Goal: Task Accomplishment & Management: Manage account settings

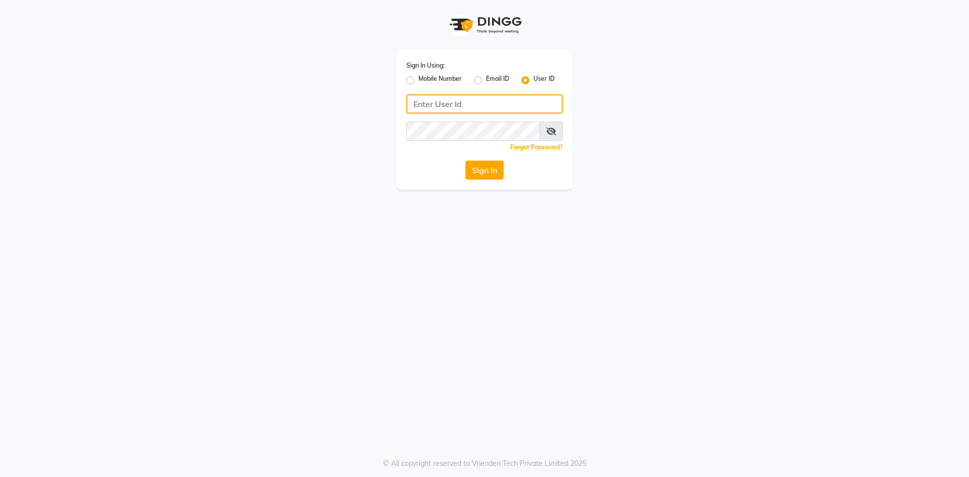
click at [450, 101] on input "Username" at bounding box center [484, 103] width 157 height 19
type input "glitzglams"
click at [481, 169] on button "Sign In" at bounding box center [484, 170] width 38 height 19
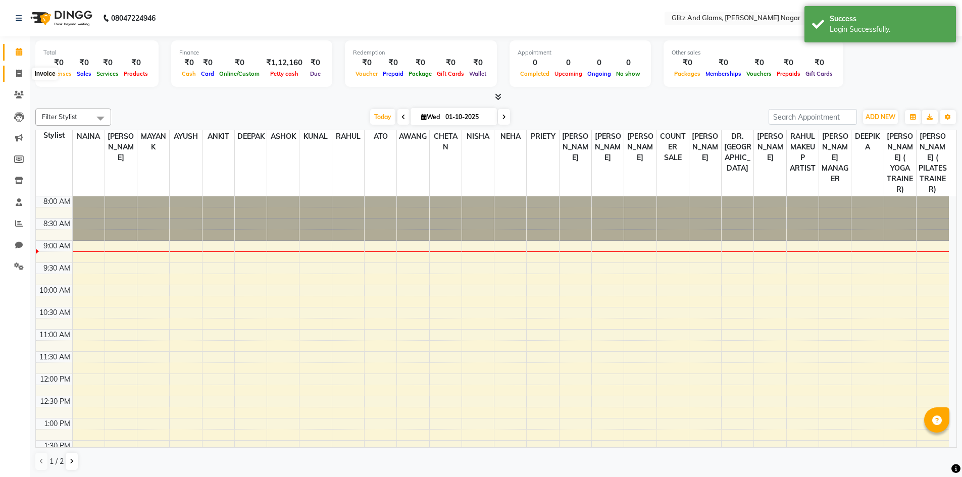
click at [17, 75] on icon at bounding box center [19, 74] width 6 height 8
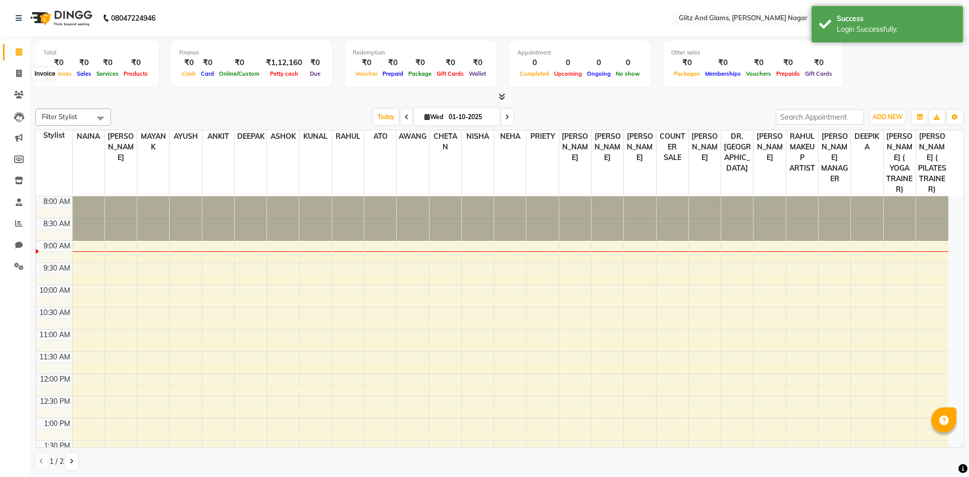
select select "service"
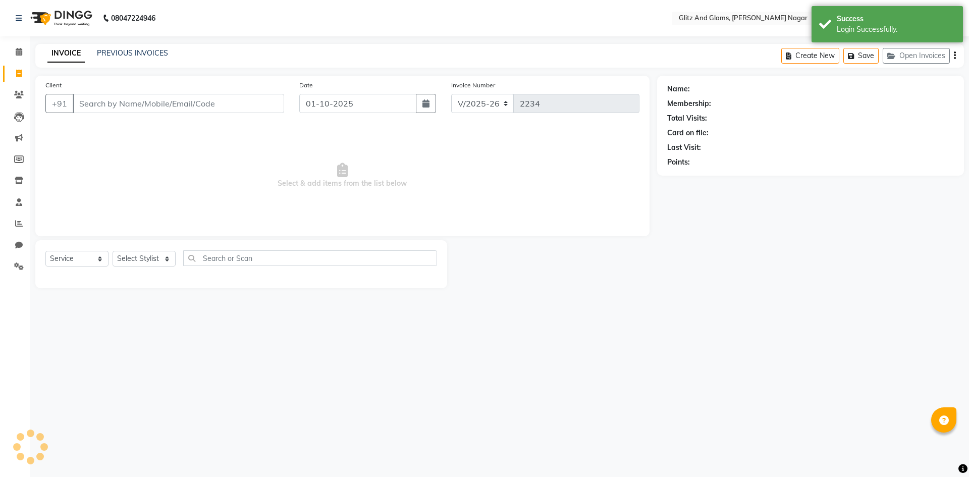
click at [111, 48] on div "PREVIOUS INVOICES" at bounding box center [132, 53] width 71 height 11
click at [114, 51] on link "PREVIOUS INVOICES" at bounding box center [132, 52] width 71 height 9
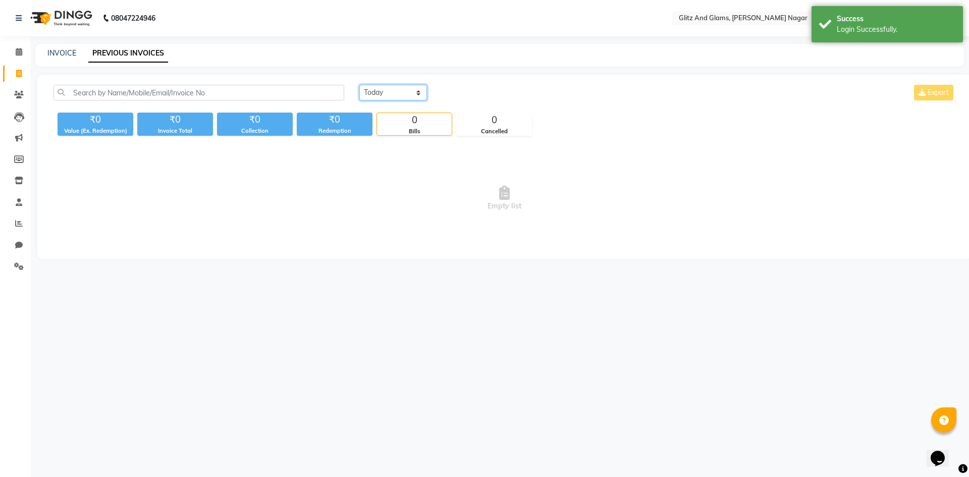
click at [385, 87] on select "[DATE] [DATE] Custom Range" at bounding box center [393, 93] width 68 height 16
select select "range"
click at [359, 85] on select "[DATE] [DATE] Custom Range" at bounding box center [393, 93] width 68 height 16
click at [464, 96] on input "01-10-2025" at bounding box center [475, 93] width 71 height 14
select select "10"
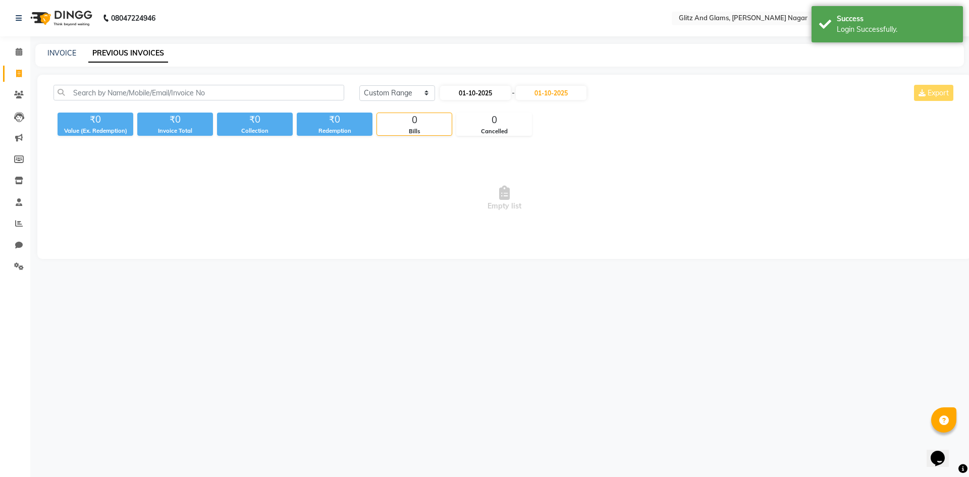
select select "2025"
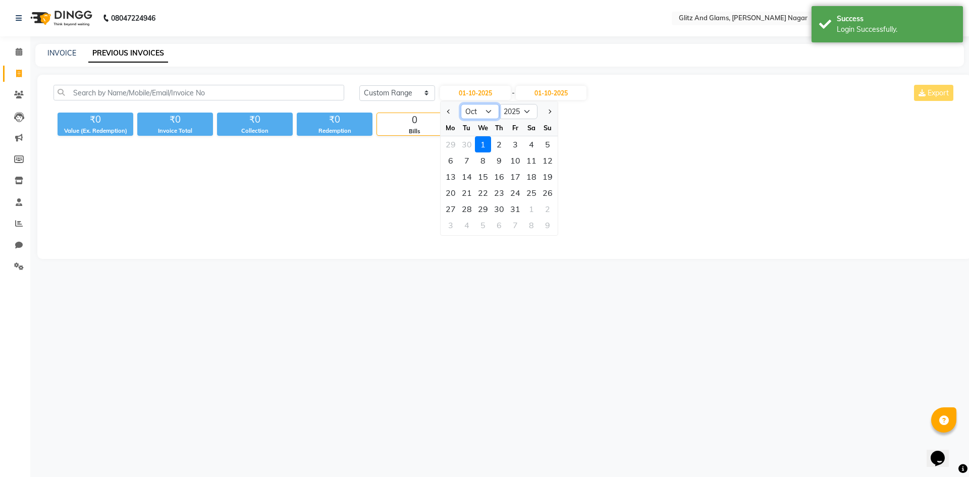
click at [476, 113] on select "Jan Feb Mar Apr May Jun [DATE] Aug Sep Oct Nov Dec" at bounding box center [480, 111] width 38 height 15
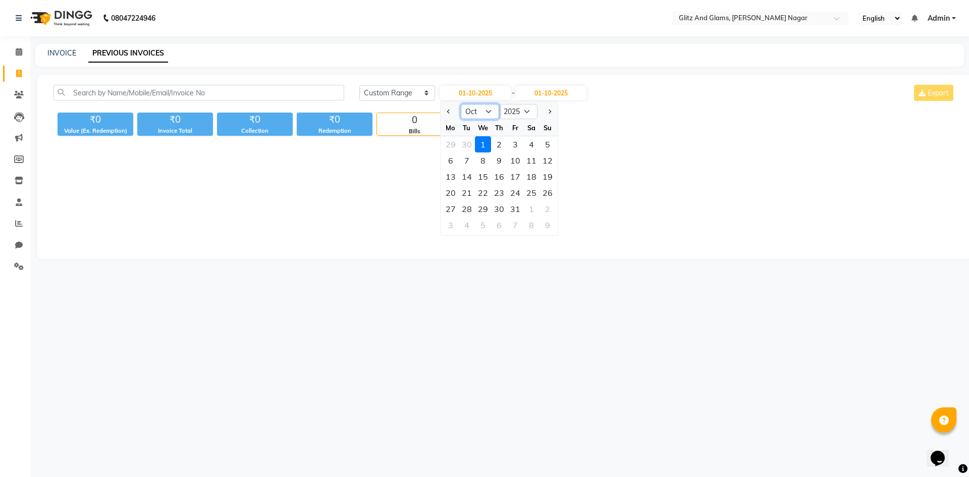
select select "9"
click at [461, 104] on select "Jan Feb Mar Apr May Jun [DATE] Aug Sep Oct Nov Dec" at bounding box center [480, 111] width 38 height 15
click at [557, 92] on input "01-10-2025" at bounding box center [551, 93] width 71 height 14
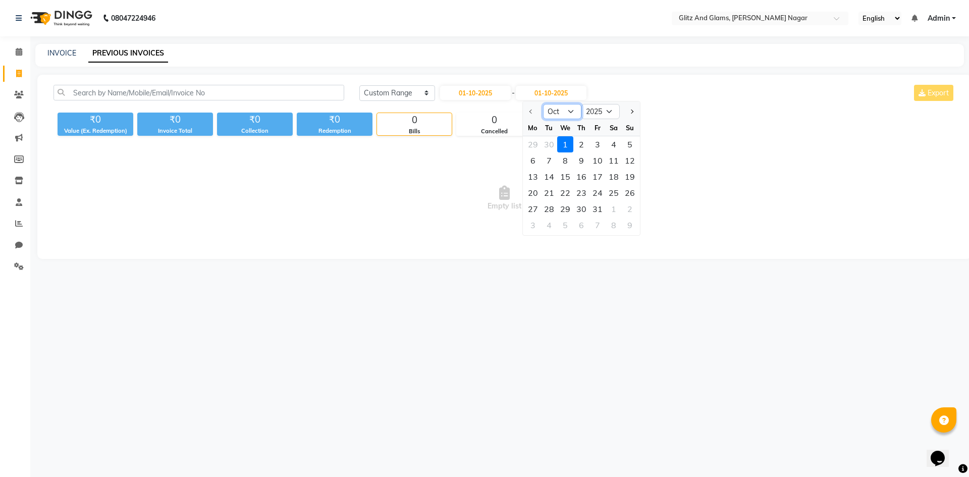
click at [561, 113] on select "Oct Nov Dec" at bounding box center [562, 111] width 38 height 15
click at [566, 97] on input "01-10-2025" at bounding box center [551, 93] width 71 height 14
click at [481, 92] on input "01-10-2025" at bounding box center [475, 93] width 71 height 14
select select "10"
select select "2025"
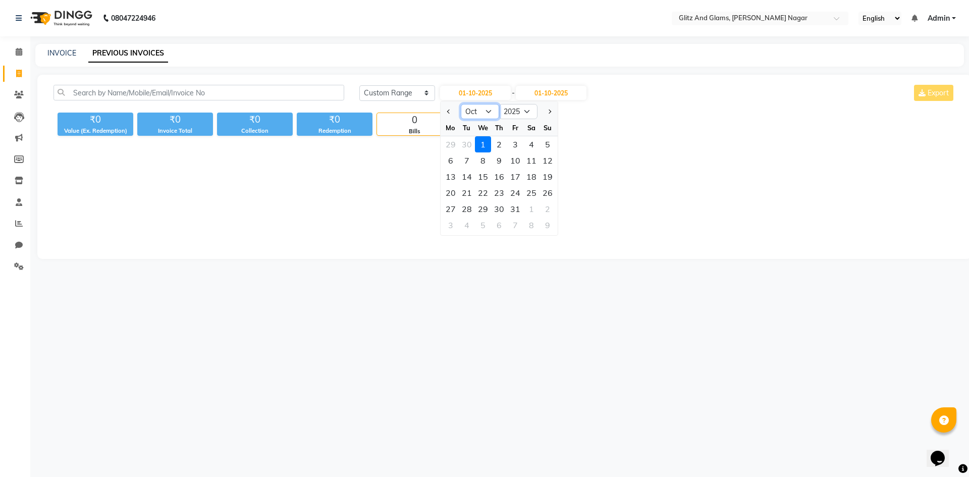
click at [468, 115] on select "Jan Feb Mar Apr May Jun [DATE] Aug Sep Oct Nov Dec" at bounding box center [480, 111] width 38 height 15
select select "9"
click at [461, 104] on select "Jan Feb Mar Apr May Jun [DATE] Aug Sep Oct Nov Dec" at bounding box center [480, 111] width 38 height 15
click at [448, 139] on div "1" at bounding box center [451, 144] width 16 height 16
type input "01-09-2025"
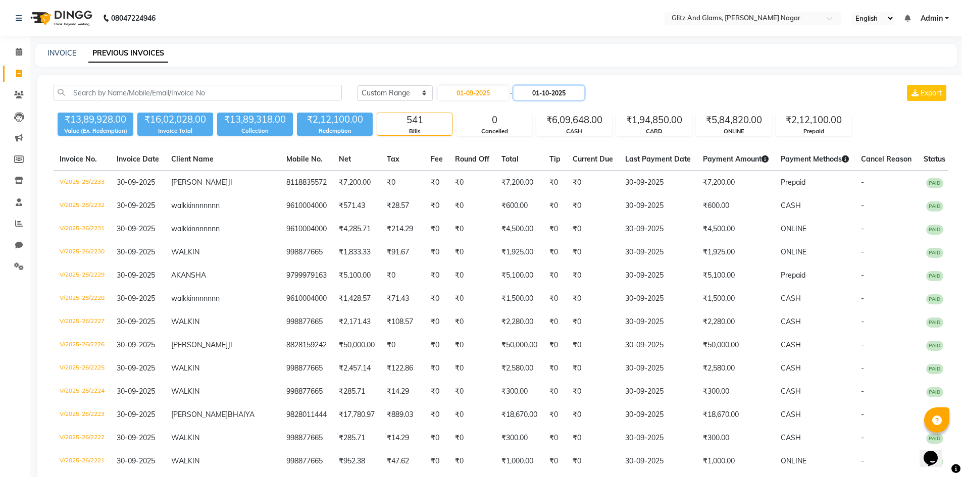
click at [529, 93] on input "01-10-2025" at bounding box center [548, 93] width 71 height 14
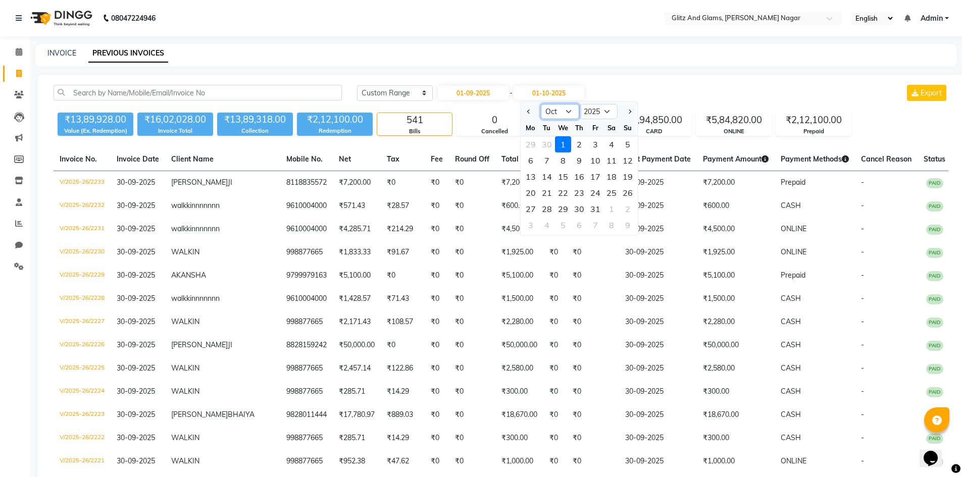
click at [569, 115] on select "Sep Oct Nov Dec" at bounding box center [560, 111] width 38 height 15
select select "9"
click at [541, 104] on select "Sep Oct Nov Dec" at bounding box center [560, 111] width 38 height 15
click at [549, 204] on div "30" at bounding box center [547, 209] width 16 height 16
type input "30-09-2025"
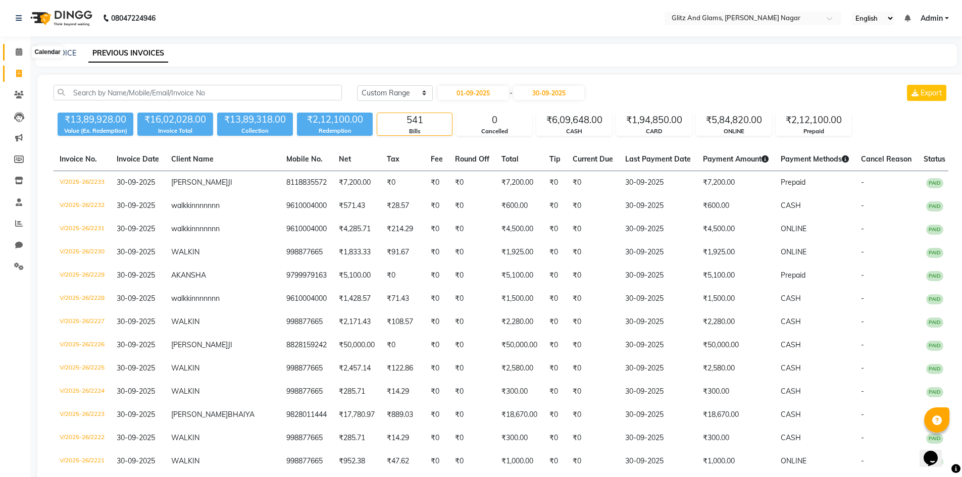
click at [18, 57] on span at bounding box center [19, 52] width 18 height 12
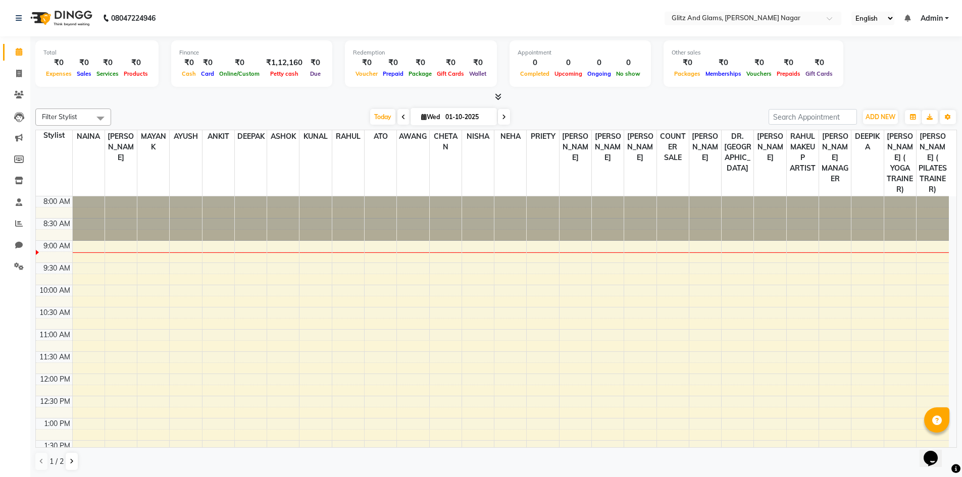
click at [290, 107] on div "Filter Stylist Select All [PERSON_NAME] [PERSON_NAME] ANKIT ASHOK ATO [PERSON_N…" at bounding box center [495, 290] width 921 height 371
